Goal: Transaction & Acquisition: Purchase product/service

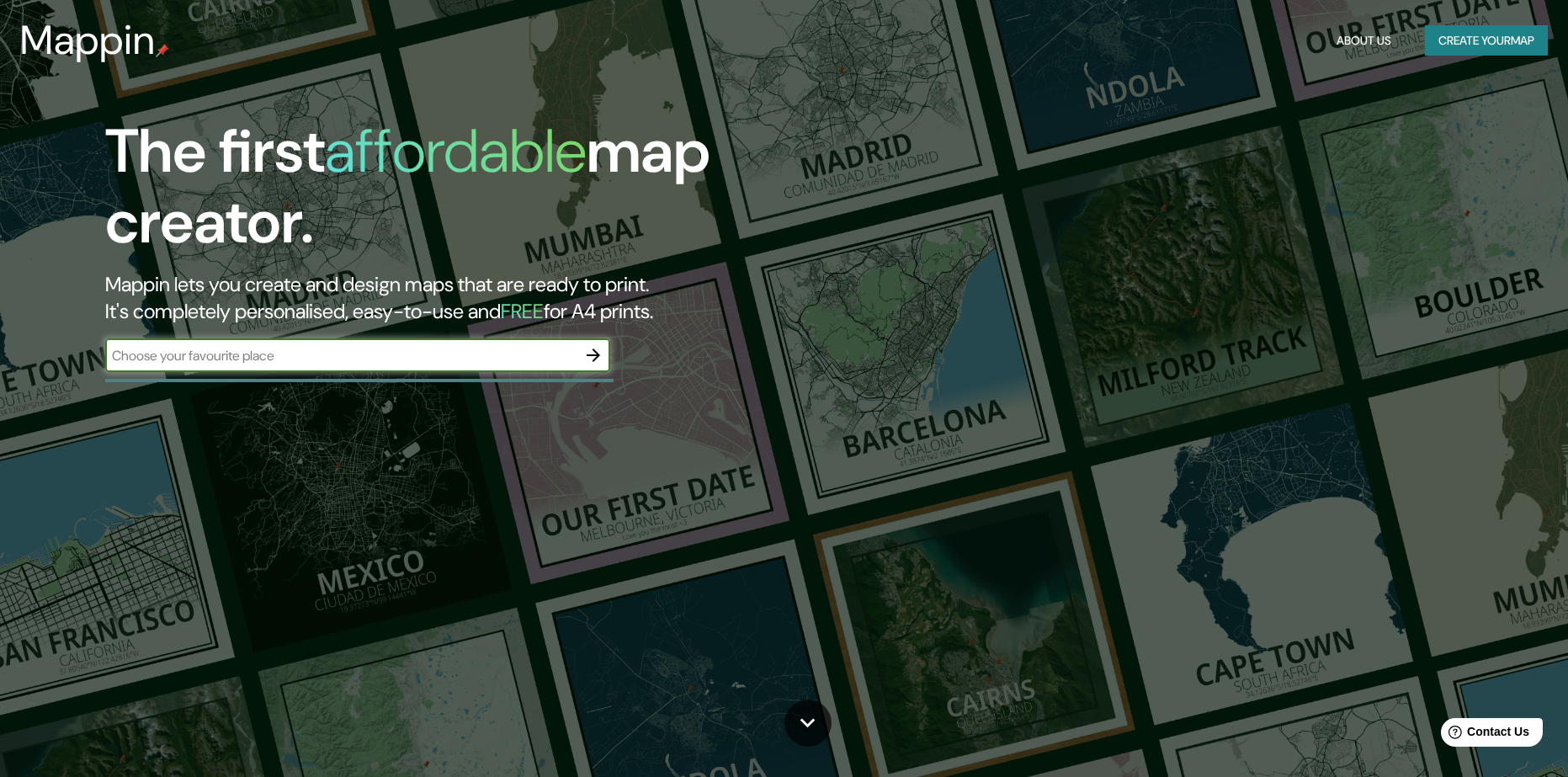
click at [479, 359] on input "text" at bounding box center [341, 356] width 472 height 19
type input "M"
type input "s"
type input "san nicolas [GEOGRAPHIC_DATA]"
click at [597, 352] on icon "button" at bounding box center [593, 355] width 20 height 20
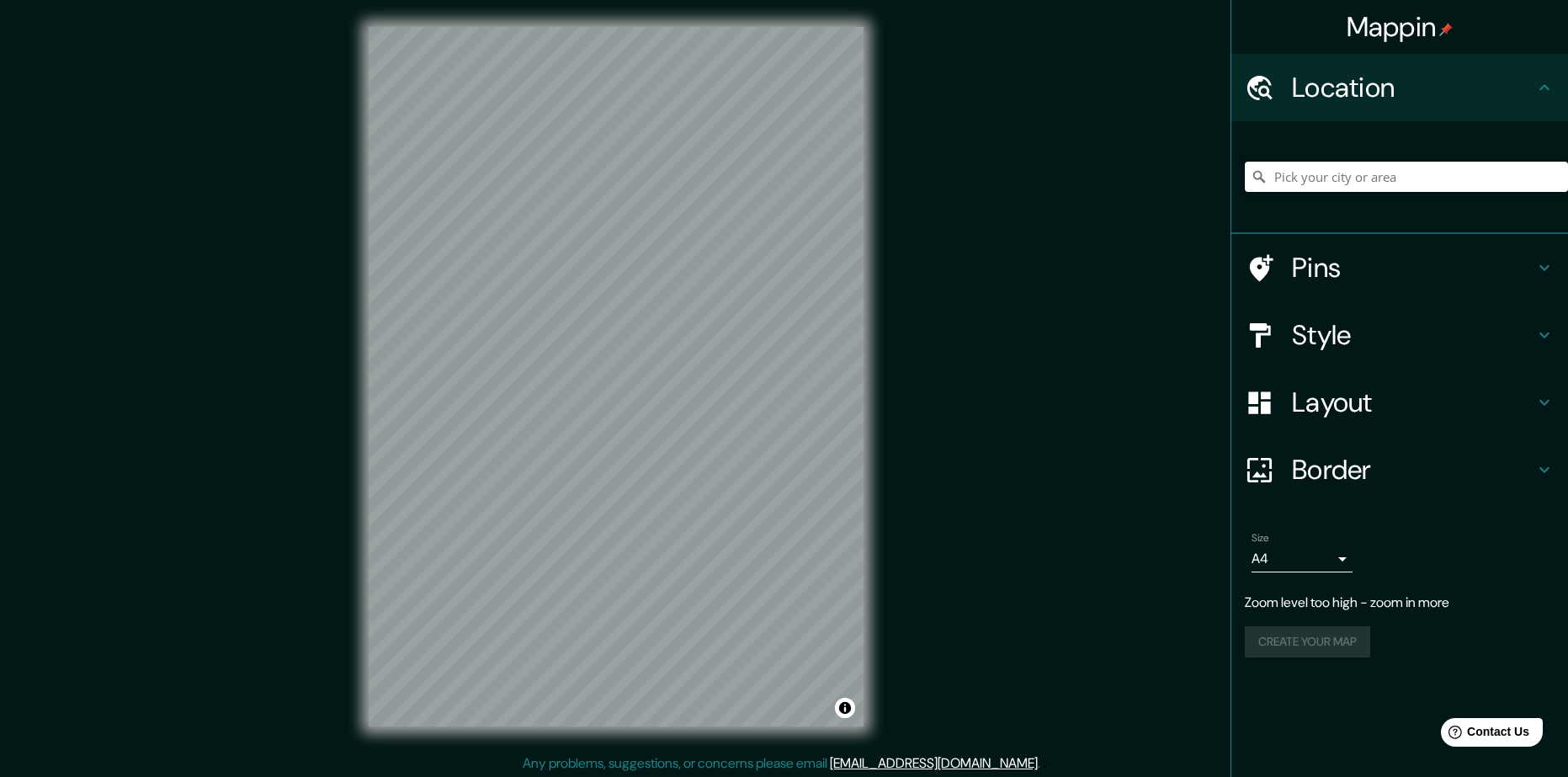
drag, startPoint x: 1305, startPoint y: 191, endPoint x: 1318, endPoint y: 184, distance: 14.8
click at [1306, 191] on input "Pick your city or area" at bounding box center [1406, 177] width 323 height 30
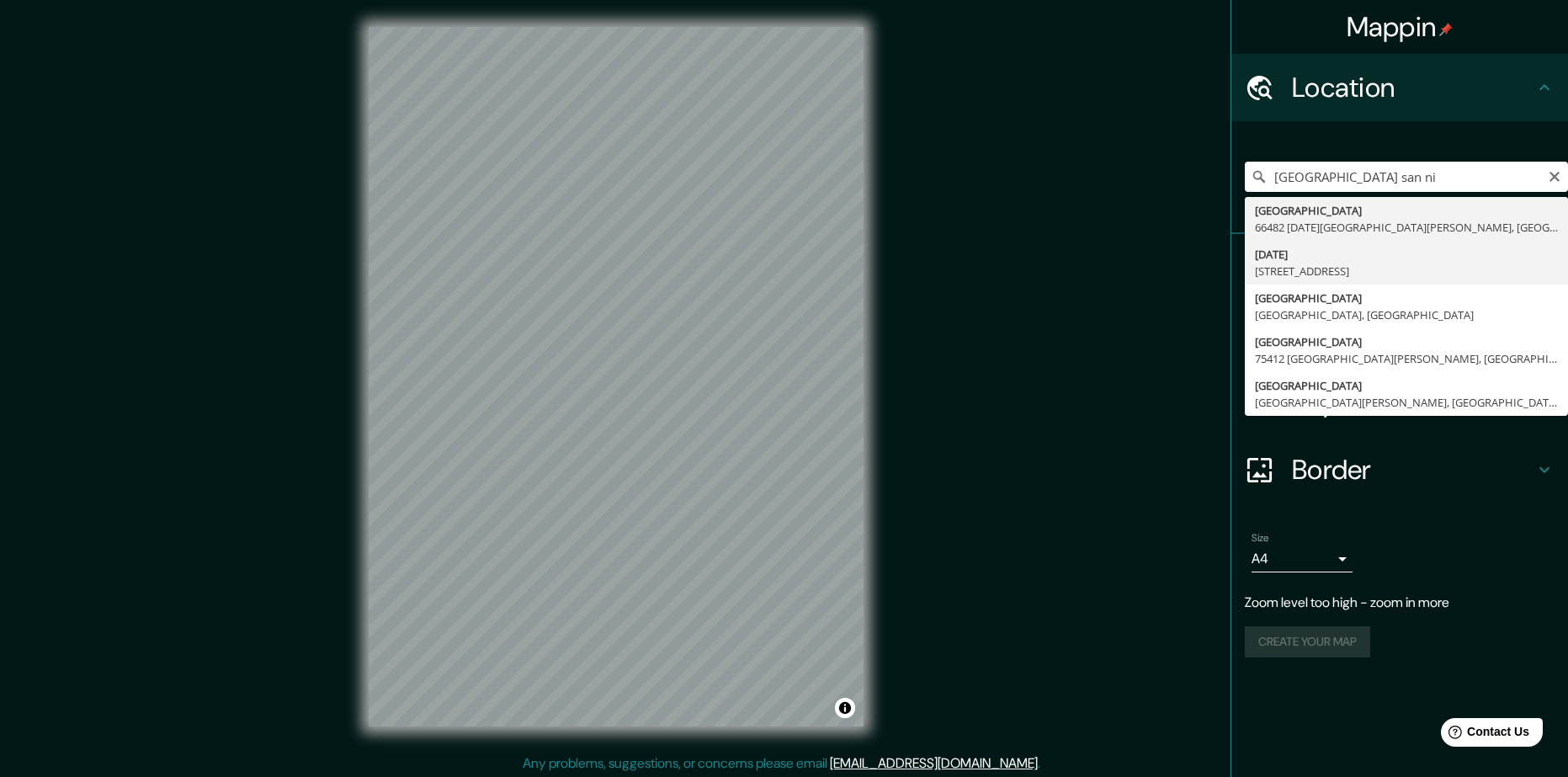
type input "[DATE][STREET_ADDRESS]"
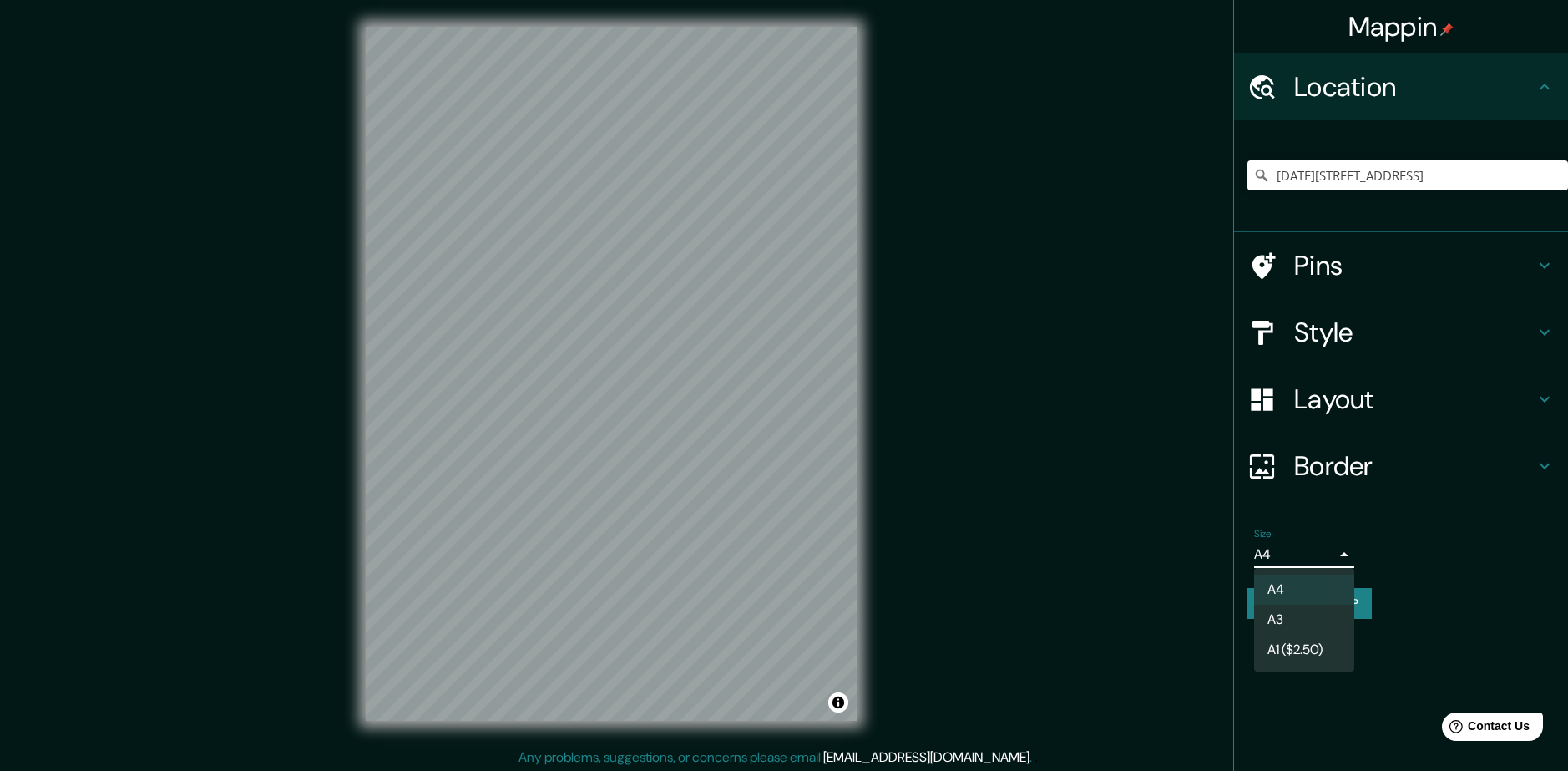
click at [1335, 555] on body "Mappin Location [DATE][STREET_ADDRESS] Pins Style Layout Border Choose a border…" at bounding box center [784, 385] width 1568 height 771
click at [1307, 614] on li "A3" at bounding box center [1304, 619] width 100 height 30
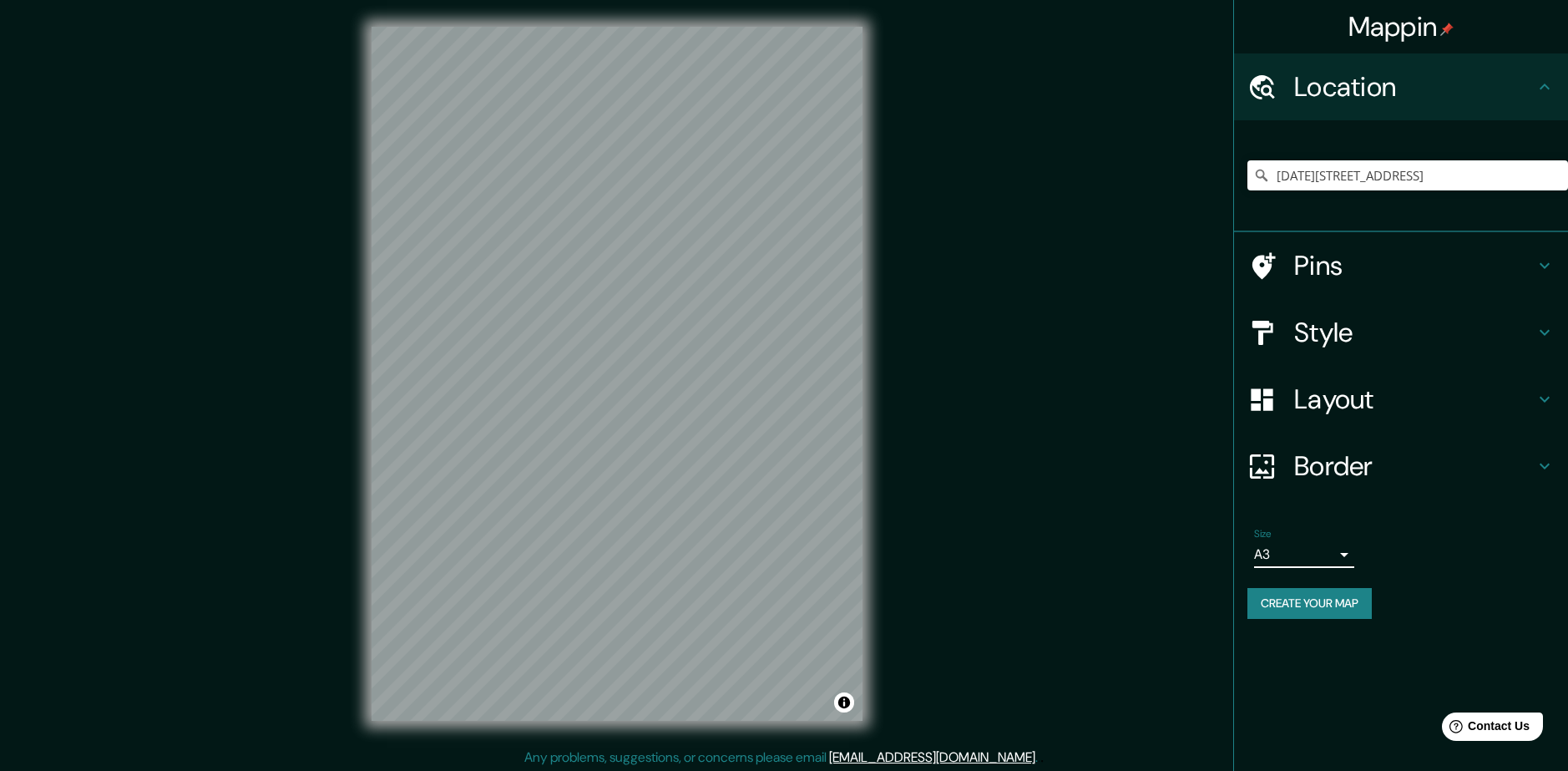
click at [1301, 553] on body "Mappin Location [DATE][STREET_ADDRESS] Pins Style Layout Border Choose a border…" at bounding box center [784, 385] width 1568 height 771
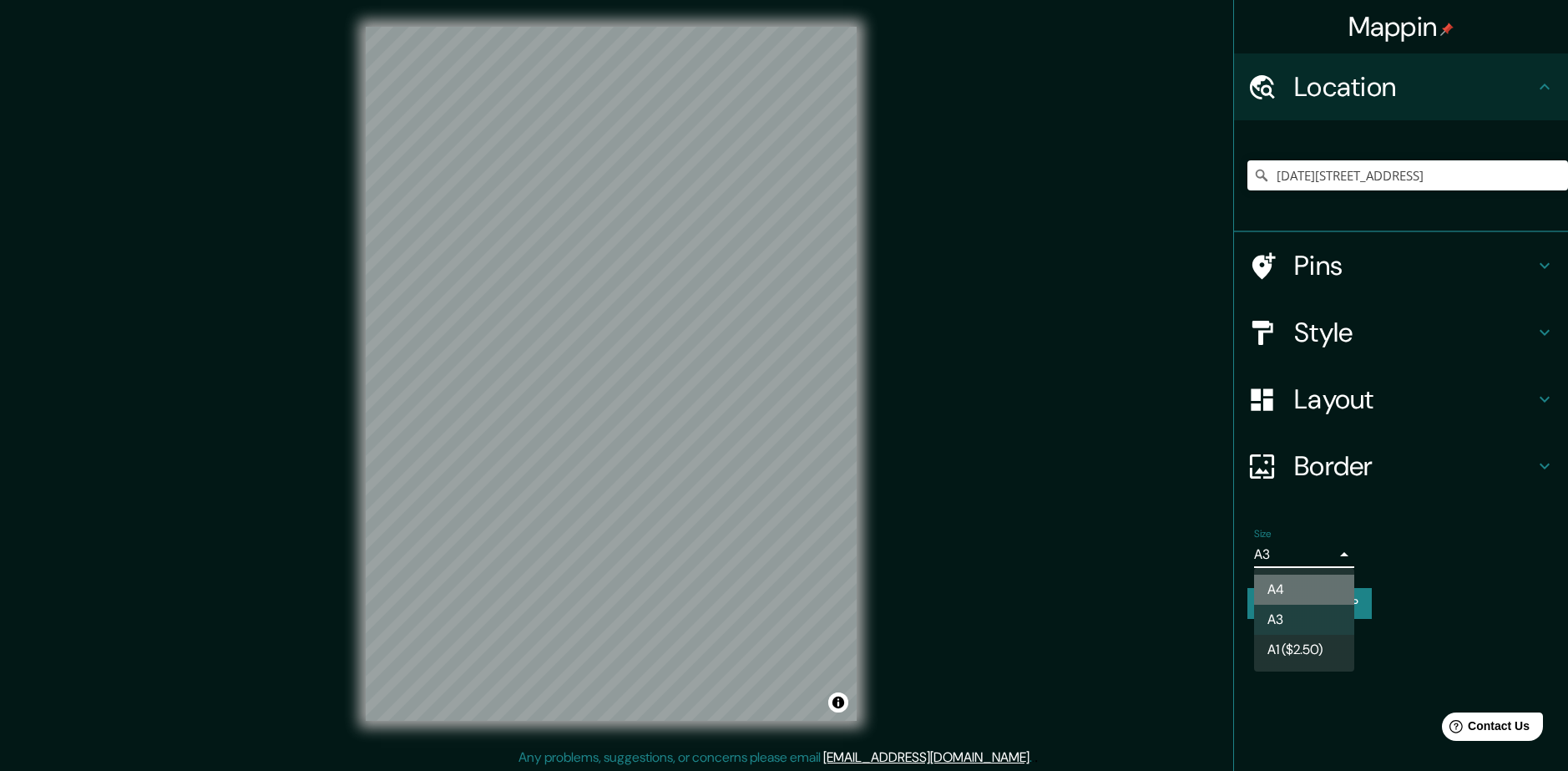
click at [1282, 587] on li "A4" at bounding box center [1304, 589] width 100 height 30
type input "single"
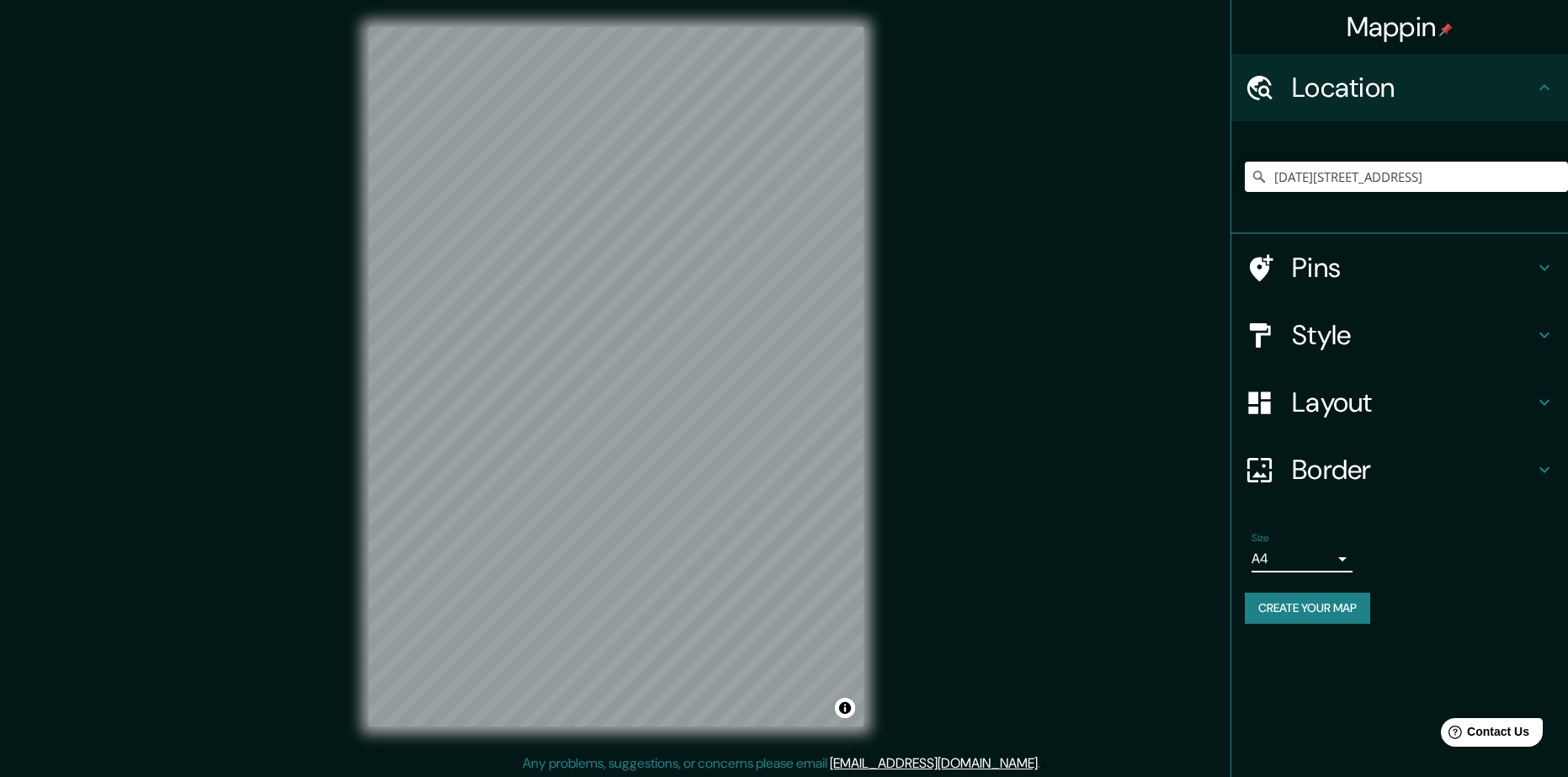
click at [1380, 467] on h4 "Border" at bounding box center [1414, 469] width 243 height 34
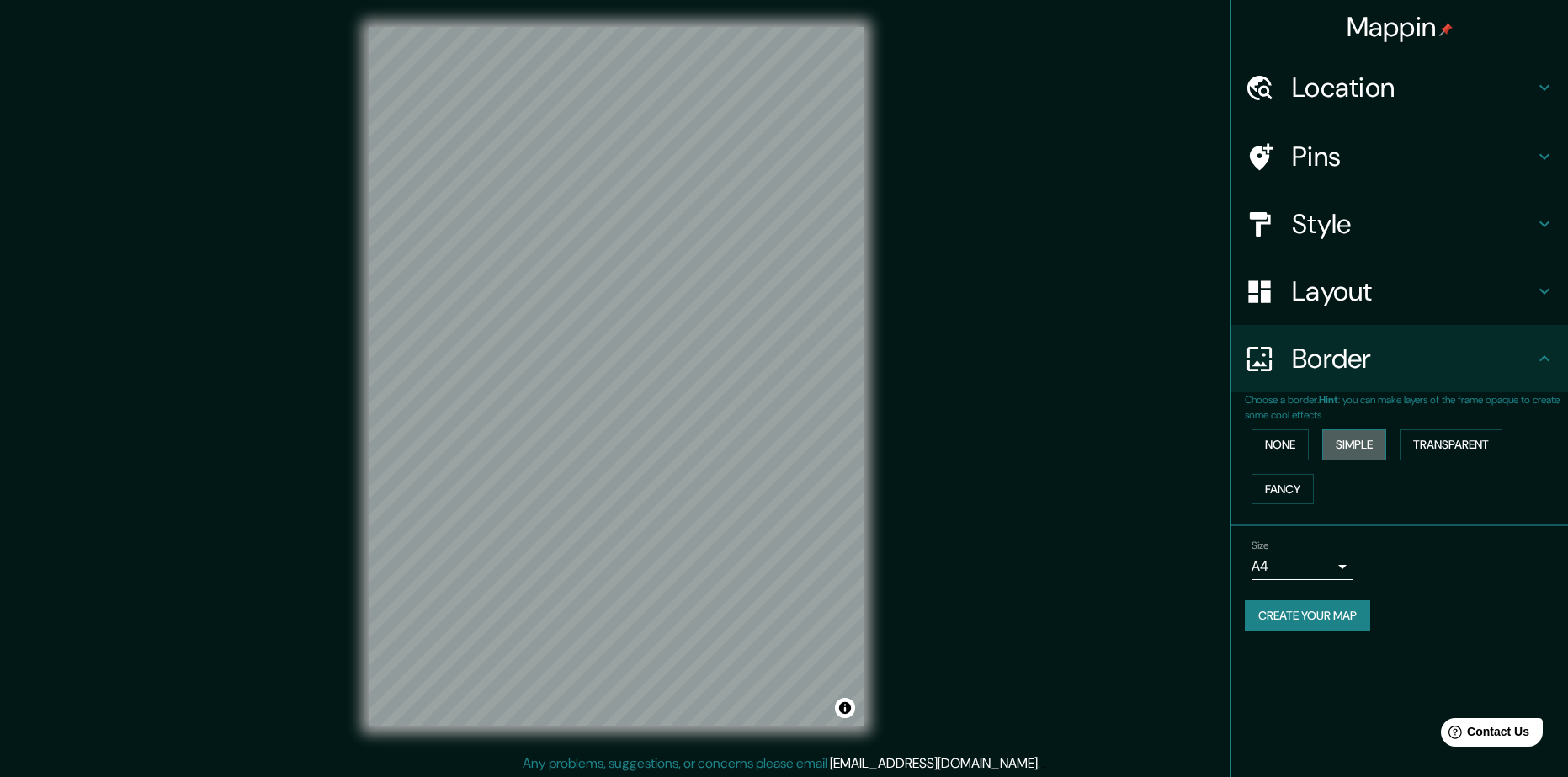
click at [1356, 442] on button "Simple" at bounding box center [1355, 444] width 64 height 31
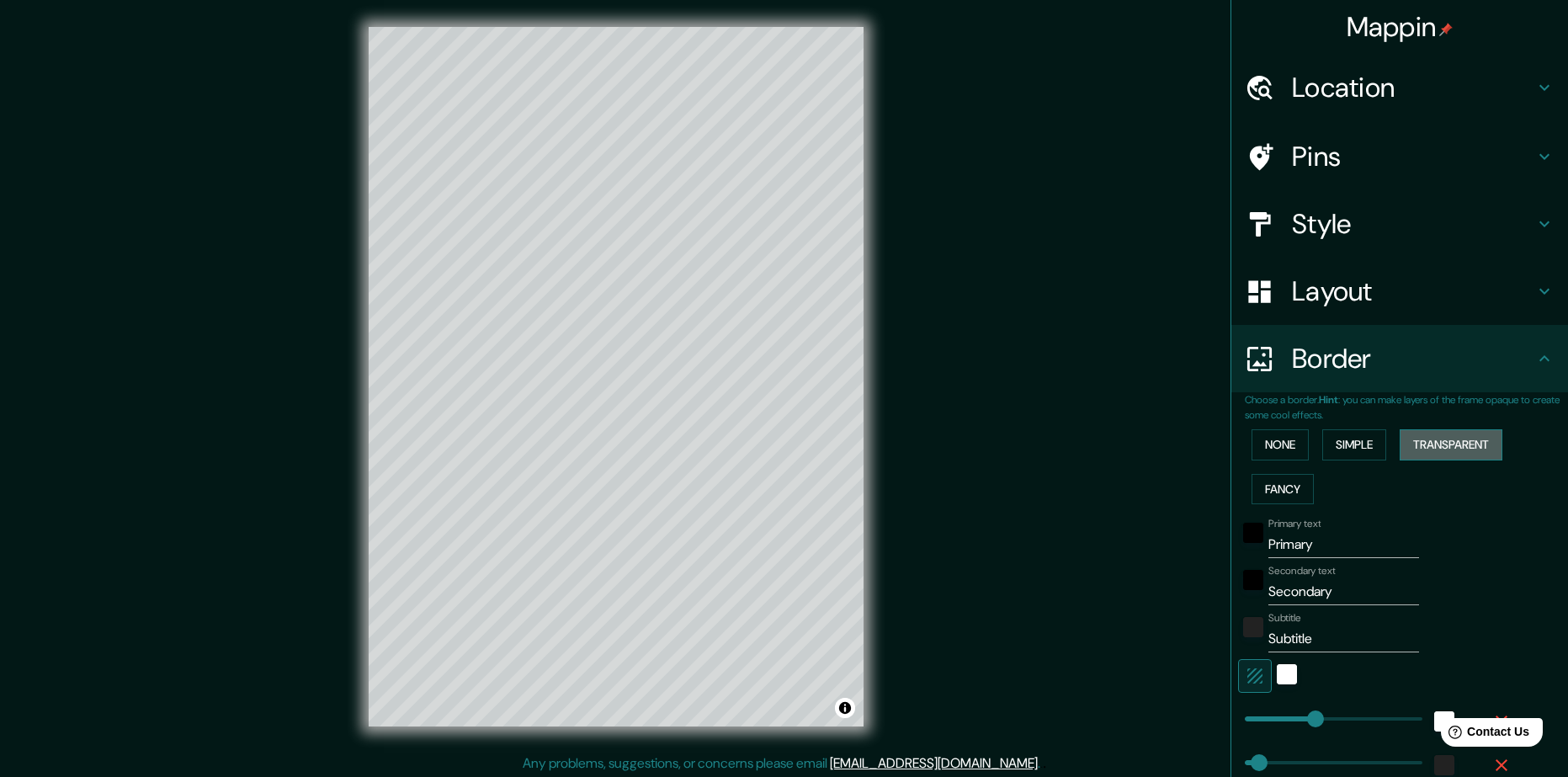
click at [1432, 439] on button "Transparent" at bounding box center [1452, 444] width 103 height 31
click at [1324, 453] on button "Simple" at bounding box center [1355, 444] width 64 height 31
click at [1273, 447] on button "None" at bounding box center [1280, 444] width 57 height 31
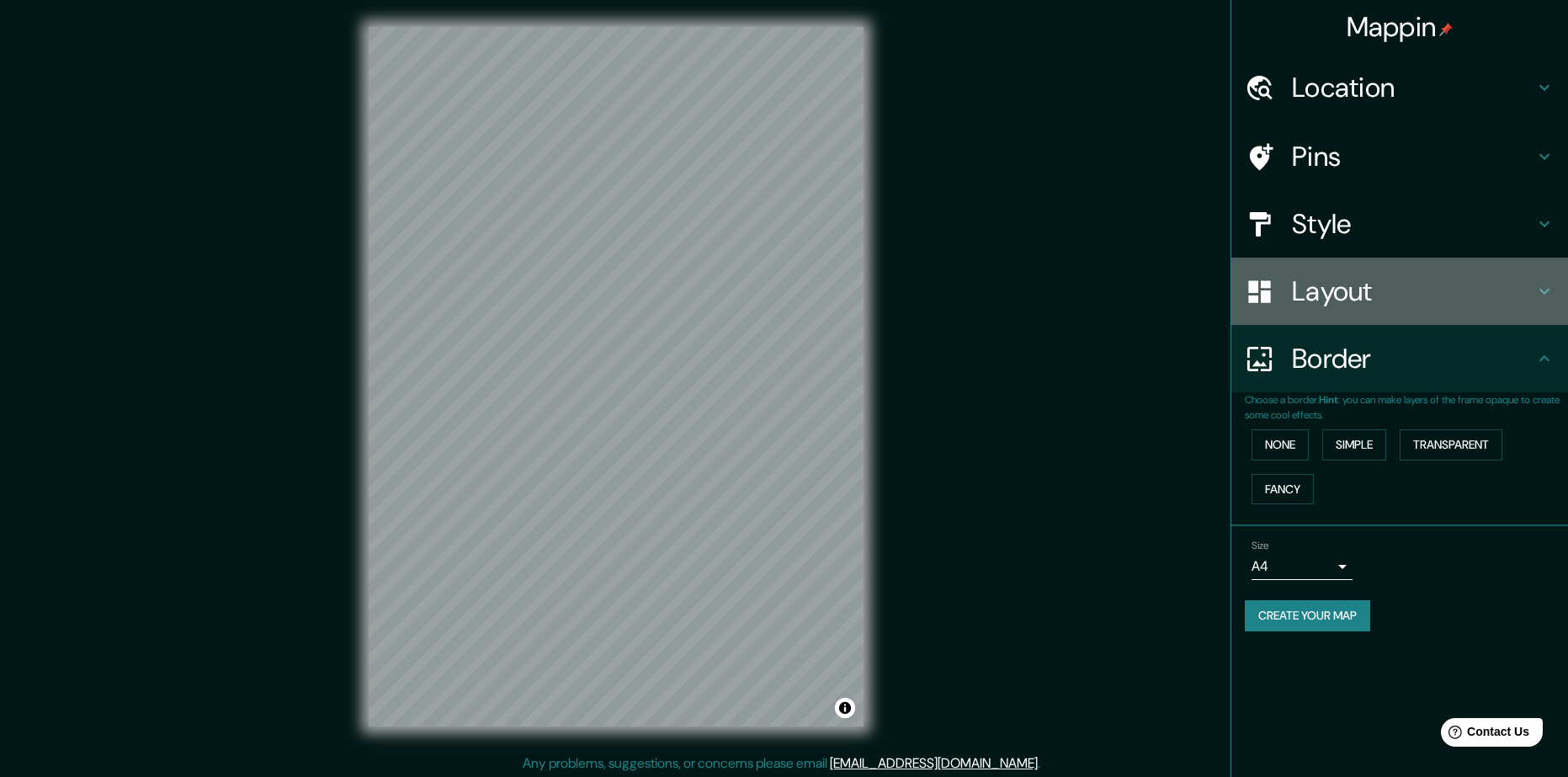
click at [1348, 314] on div "Layout" at bounding box center [1399, 290] width 337 height 67
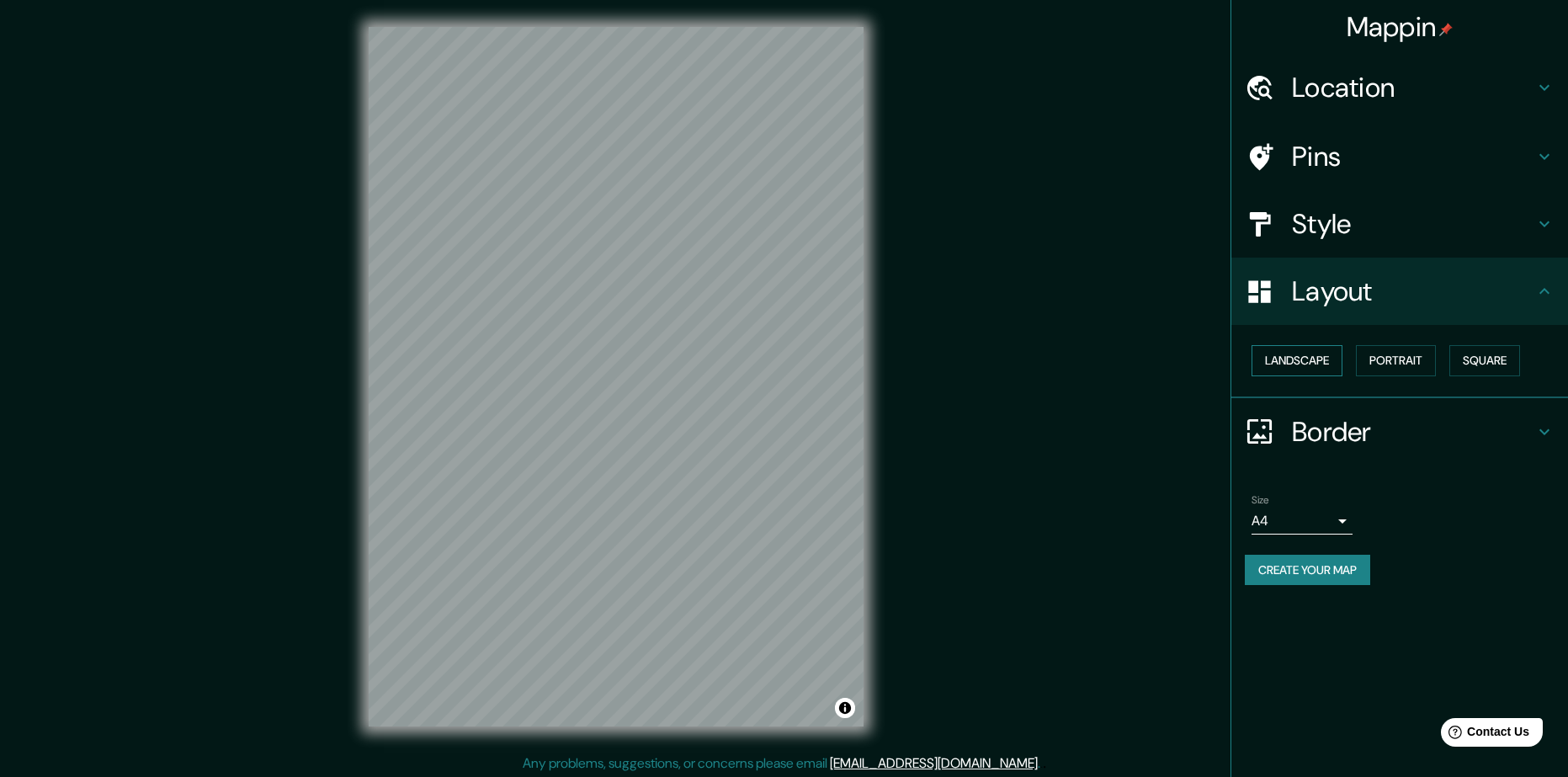
click at [1320, 362] on button "Landscape" at bounding box center [1297, 361] width 91 height 31
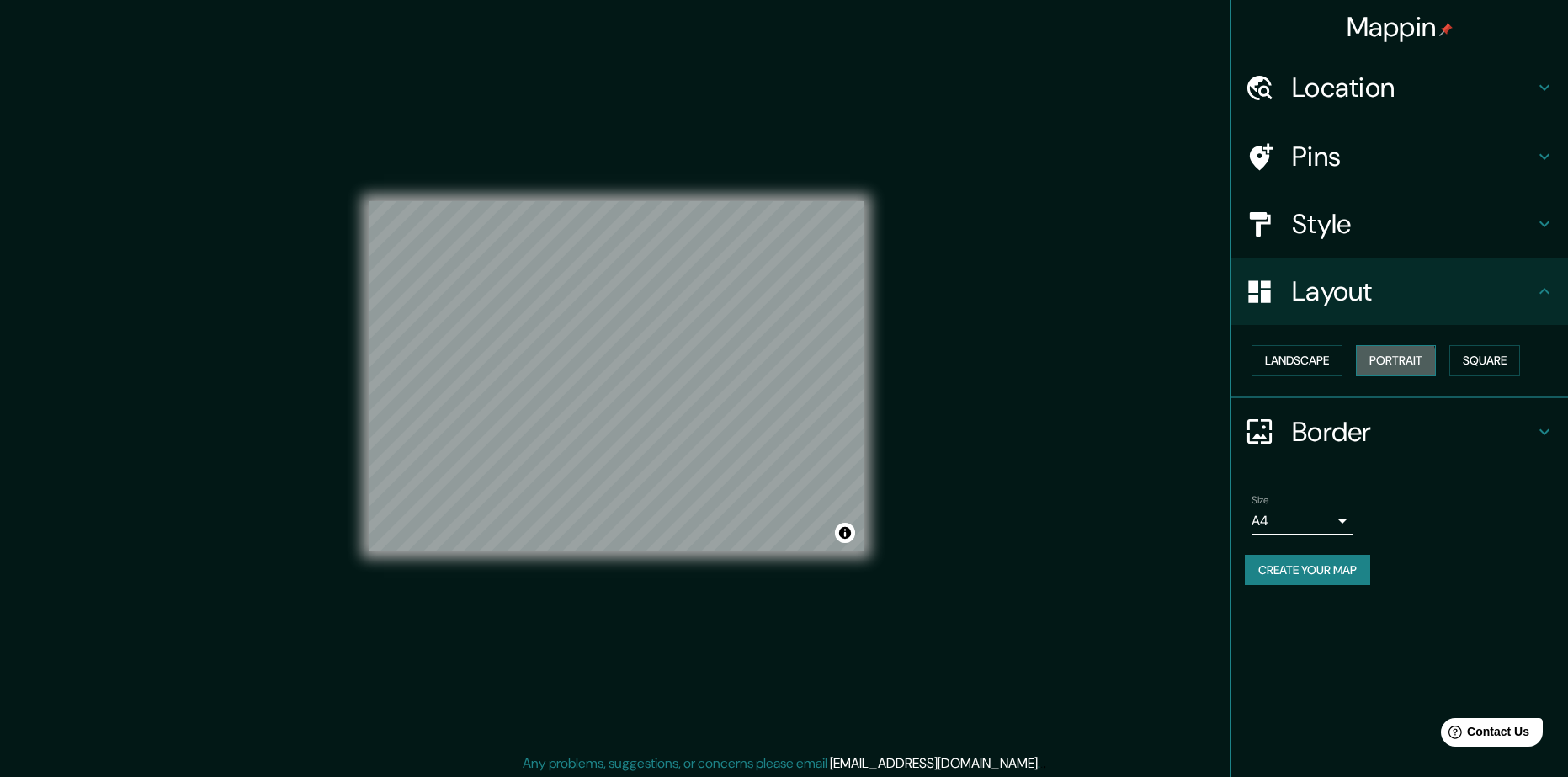
click at [1382, 365] on button "Portrait" at bounding box center [1396, 361] width 80 height 31
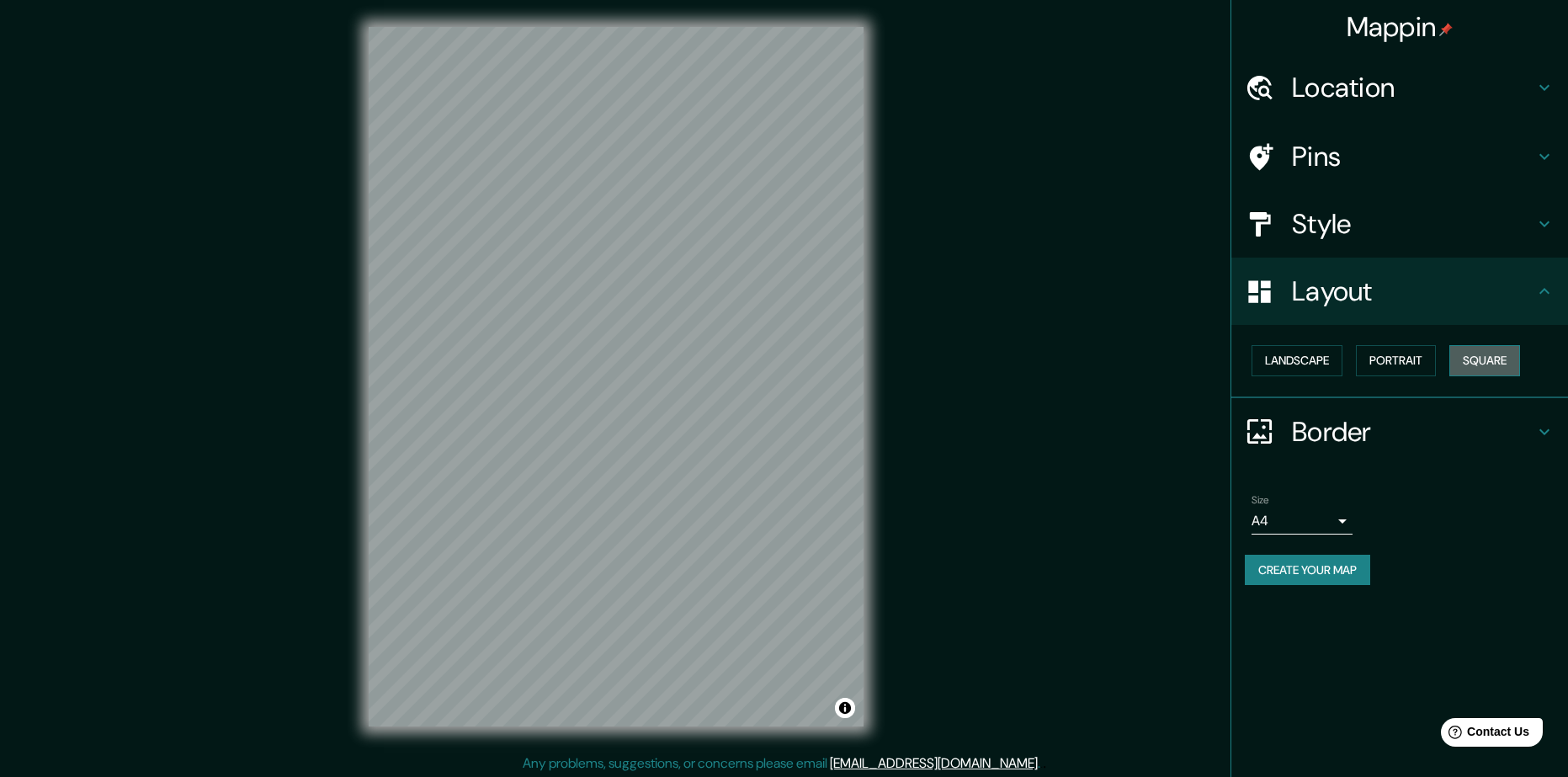
click at [1494, 359] on button "Square" at bounding box center [1485, 361] width 71 height 31
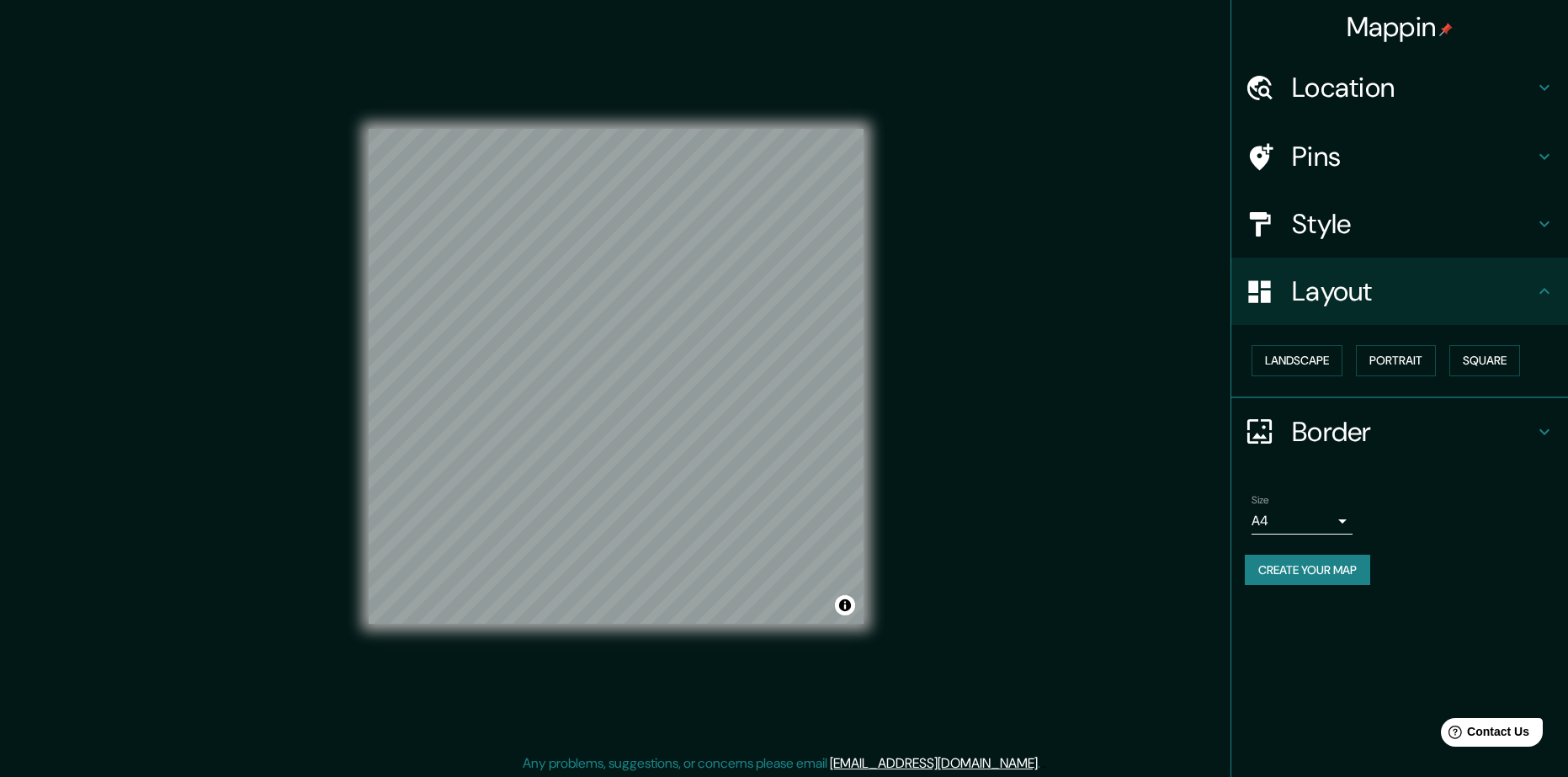
click at [1383, 228] on h4 "Style" at bounding box center [1414, 223] width 243 height 34
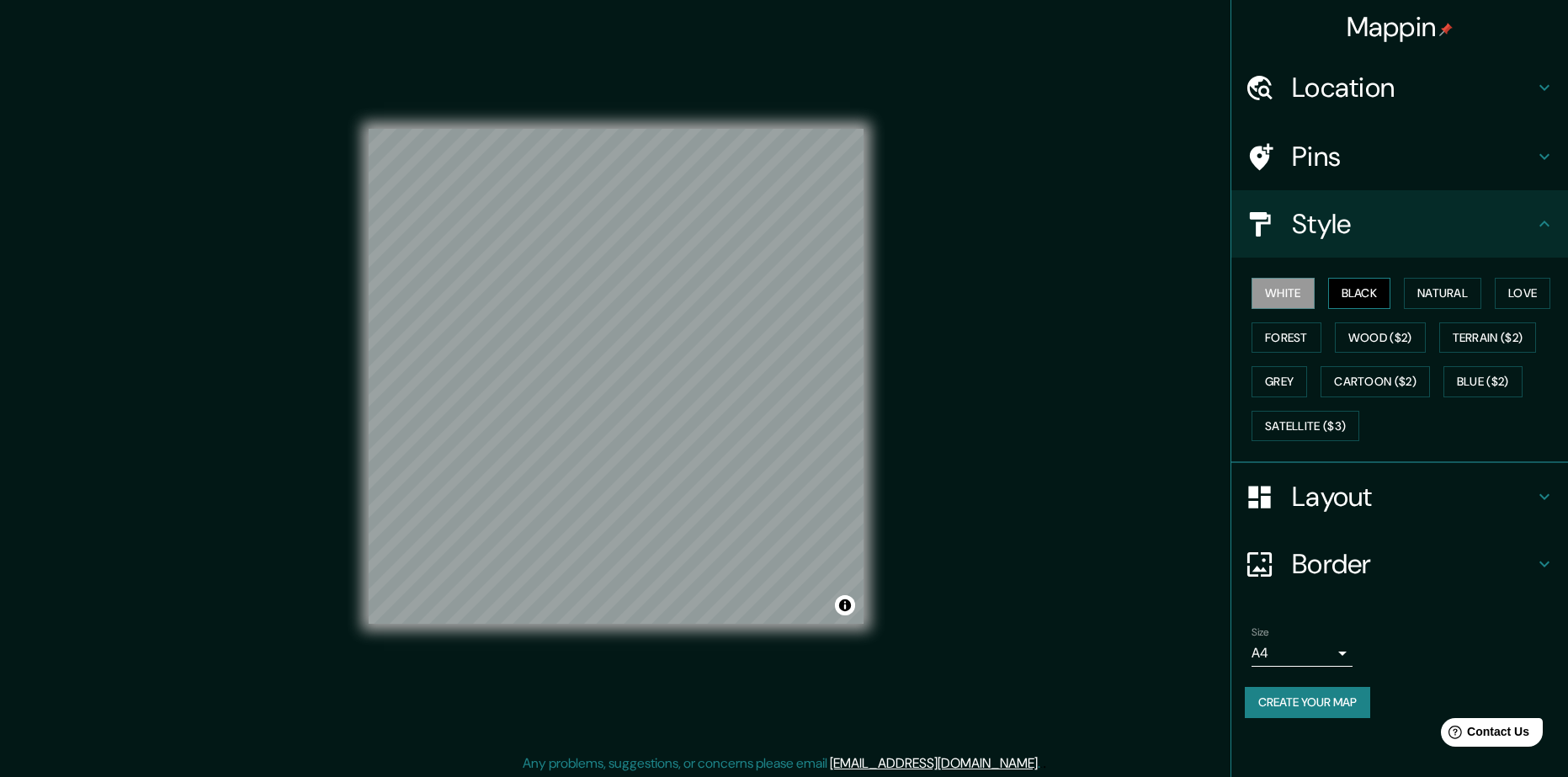
click at [1362, 296] on button "Black" at bounding box center [1359, 293] width 63 height 31
click at [1454, 298] on button "Natural" at bounding box center [1443, 293] width 78 height 31
click at [1508, 298] on button "Love" at bounding box center [1522, 293] width 55 height 31
click at [1439, 294] on button "Natural" at bounding box center [1443, 293] width 78 height 31
click at [1277, 336] on button "Forest" at bounding box center [1287, 338] width 70 height 31
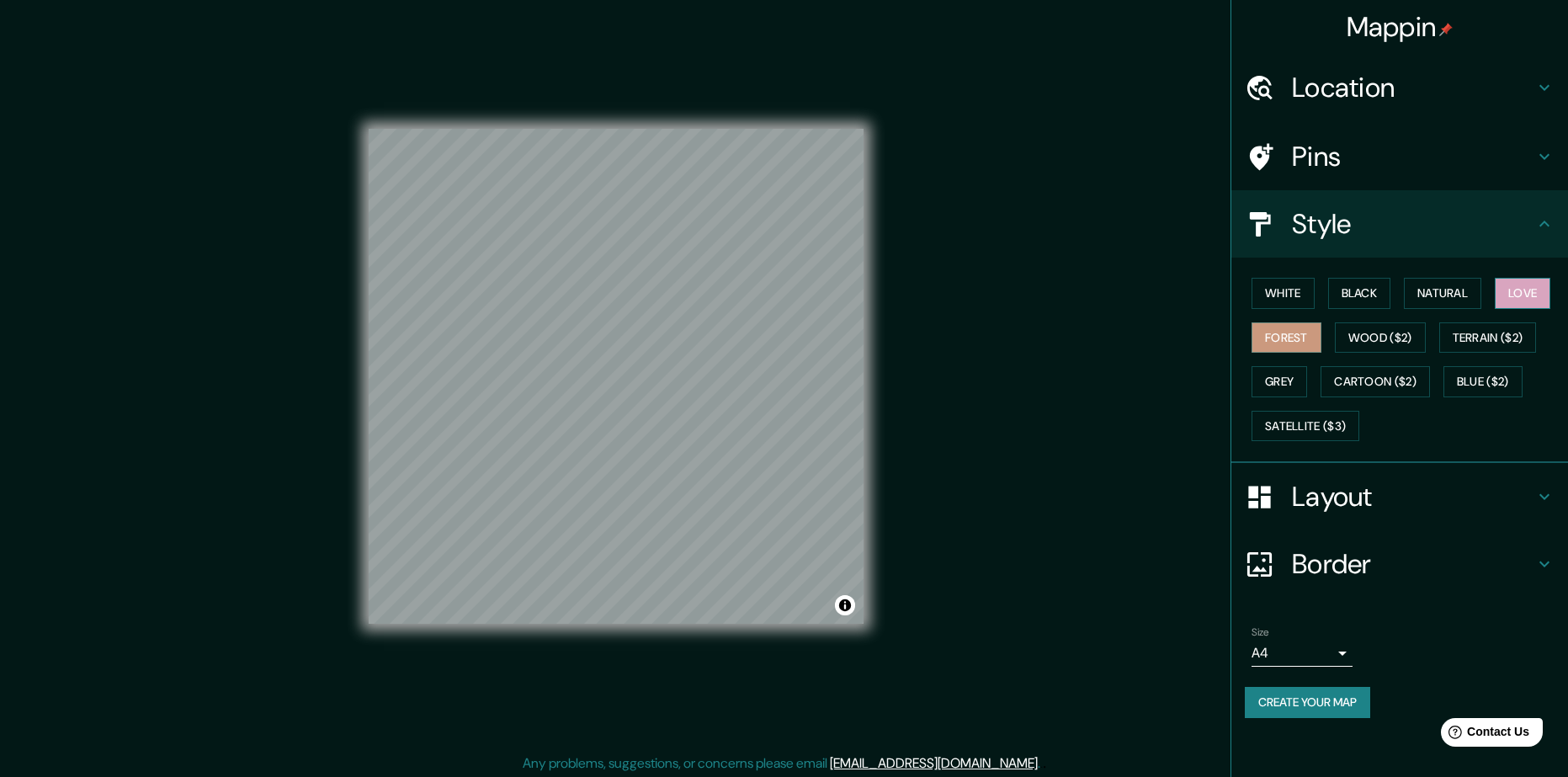
click at [1529, 297] on button "Love" at bounding box center [1522, 293] width 55 height 31
click at [1278, 377] on button "Grey" at bounding box center [1279, 381] width 55 height 31
click at [1521, 289] on button "Love" at bounding box center [1522, 293] width 55 height 31
click at [1472, 295] on button "Natural" at bounding box center [1443, 293] width 78 height 31
click at [1331, 175] on div "Pins" at bounding box center [1399, 156] width 337 height 67
